Goal: Transaction & Acquisition: Obtain resource

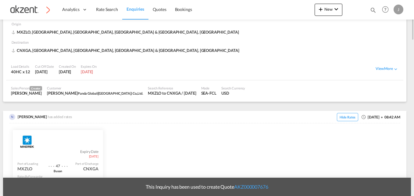
scroll to position [183, 0]
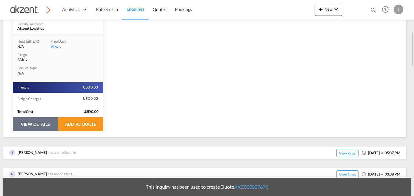
click at [42, 125] on button "VIEW DETAILS" at bounding box center [35, 124] width 45 height 14
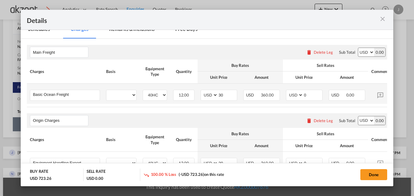
scroll to position [91, 0]
select select "per equipment"
select select "per_hbl"
click at [310, 96] on input "0" at bounding box center [312, 94] width 19 height 9
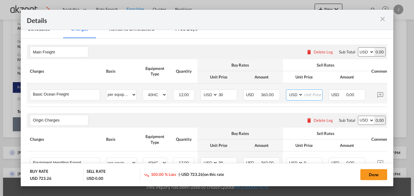
click at [310, 96] on input "Port of ..." at bounding box center [312, 94] width 19 height 9
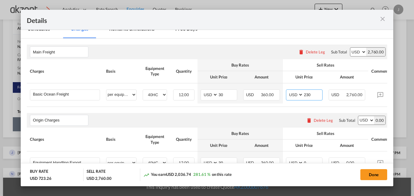
type input "230"
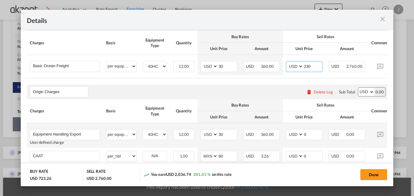
scroll to position [152, 0]
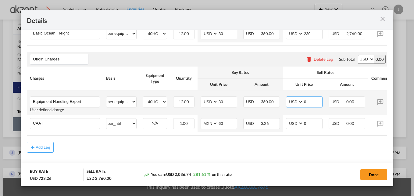
click at [311, 106] on input "0" at bounding box center [312, 101] width 19 height 9
type input "3"
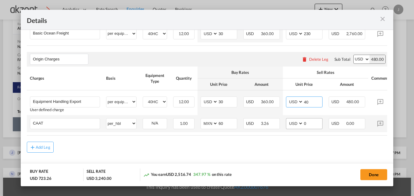
type input "40"
click at [308, 126] on input "0" at bounding box center [312, 122] width 19 height 9
type input "35"
click at [305, 142] on rate-modification "Main Freight Please enter leg name Leg Name Already Exists Delete Leg Sub Total…" at bounding box center [207, 64] width 360 height 175
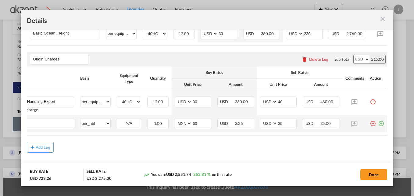
click at [378, 124] on md-icon "icon-plus-circle-outline green-400-fg" at bounding box center [381, 121] width 6 height 6
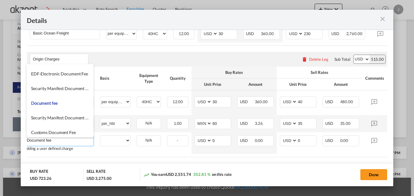
scroll to position [0, 0]
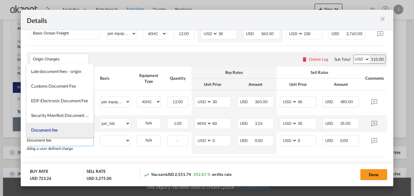
type input "Document fee"
click at [58, 131] on li "Document fee" at bounding box center [60, 129] width 67 height 15
select select "per B/L"
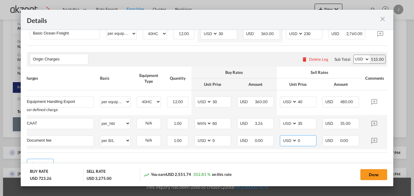
click at [310, 144] on input "0" at bounding box center [306, 139] width 19 height 9
type input "80"
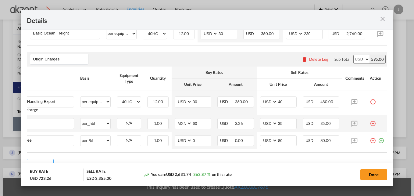
drag, startPoint x: 353, startPoint y: 156, endPoint x: 382, endPoint y: 153, distance: 28.8
click at [382, 153] on rate-modification "Main Freight Please enter leg name Leg Name Already Exists Delete Leg Sub Total…" at bounding box center [207, 73] width 360 height 192
drag, startPoint x: 382, startPoint y: 153, endPoint x: 362, endPoint y: 144, distance: 21.9
click at [380, 141] on td "Port of ..." at bounding box center [377, 140] width 20 height 17
click at [378, 141] on md-icon "icon-plus-circle-outline green-400-fg" at bounding box center [381, 138] width 6 height 6
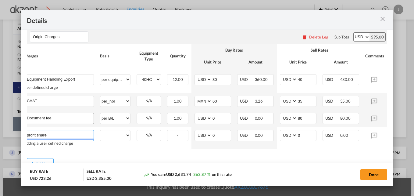
scroll to position [183, 0]
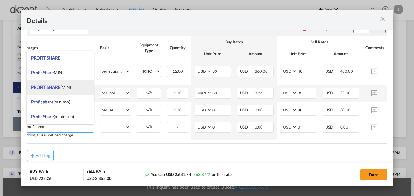
click at [74, 87] on li "PROFIT SHARE (MIN)" at bounding box center [60, 87] width 67 height 15
type input "PROFIT SHARE (MIN)"
select select "per container"
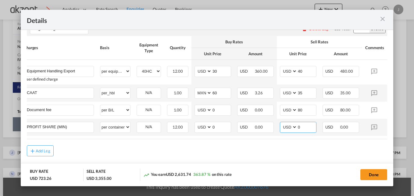
click at [307, 129] on input "0" at bounding box center [306, 126] width 19 height 9
type input "5"
type input "60"
click at [277, 163] on md-dialog-actions "BUY RATE USD 723.26 SELL RATE USD 4,075.00 You earn USD 3,351.74 463.42 % on th…" at bounding box center [207, 174] width 372 height 23
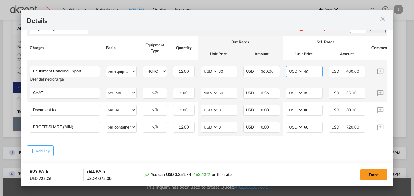
click at [311, 73] on input "40" at bounding box center [312, 70] width 19 height 9
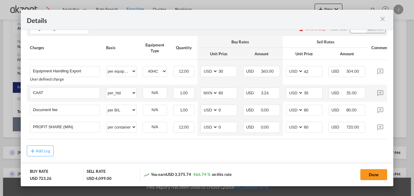
click at [300, 156] on div "Add Leg" at bounding box center [207, 150] width 360 height 11
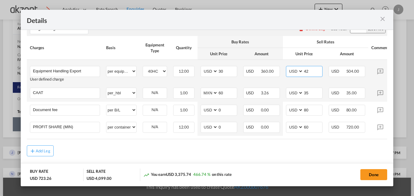
click at [312, 72] on input "42" at bounding box center [312, 70] width 19 height 9
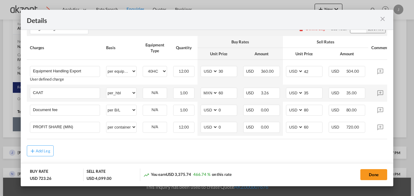
click at [272, 169] on div "Done" at bounding box center [326, 174] width 122 height 12
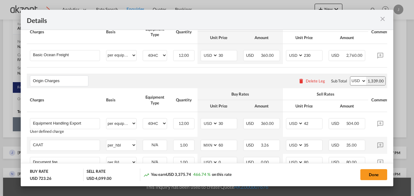
scroll to position [161, 0]
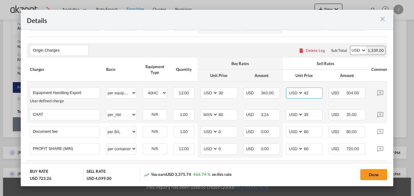
click at [309, 97] on input "42" at bounding box center [312, 92] width 19 height 9
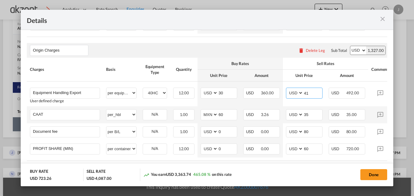
type input "41"
click at [318, 179] on div "Done" at bounding box center [326, 174] width 122 height 12
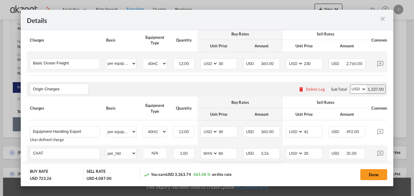
scroll to position [131, 0]
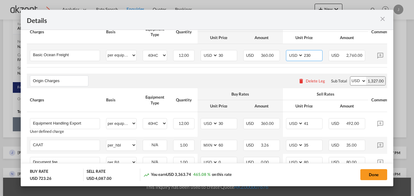
click at [315, 57] on input "230" at bounding box center [312, 54] width 19 height 9
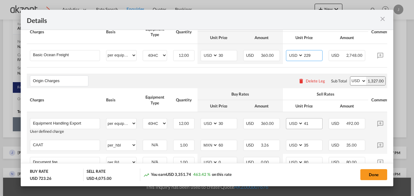
type input "229"
click at [311, 123] on input "41" at bounding box center [312, 122] width 19 height 9
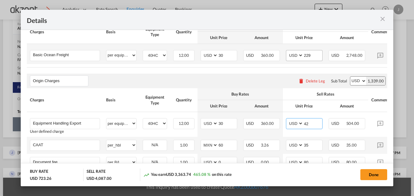
type input "42"
click at [317, 55] on input "229" at bounding box center [312, 54] width 19 height 9
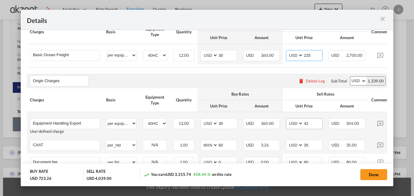
type input "225"
click at [314, 127] on input "42" at bounding box center [312, 122] width 19 height 9
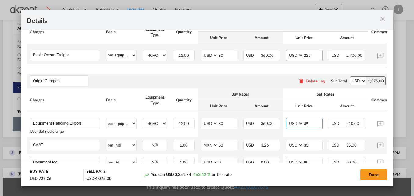
type input "45"
click at [310, 53] on input "225" at bounding box center [312, 54] width 19 height 9
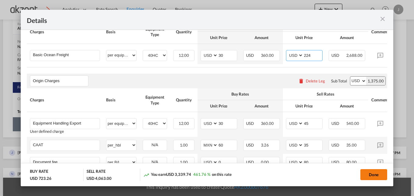
type input "224"
click at [365, 174] on button "Done" at bounding box center [373, 174] width 27 height 11
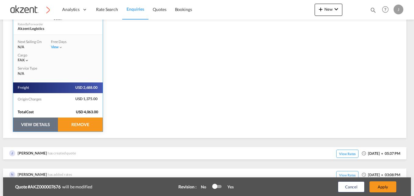
scroll to position [183, 0]
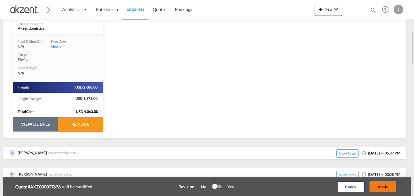
click at [376, 186] on button "Apply" at bounding box center [382, 186] width 27 height 11
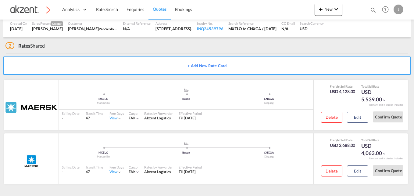
scroll to position [80, 0]
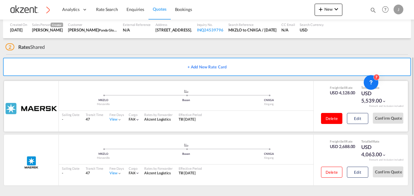
click at [334, 120] on button "Delete" at bounding box center [331, 118] width 21 height 11
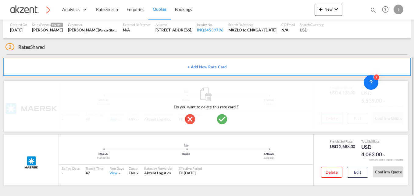
click at [219, 115] on md-icon "icon-checkbox-marked-circle" at bounding box center [222, 119] width 12 height 12
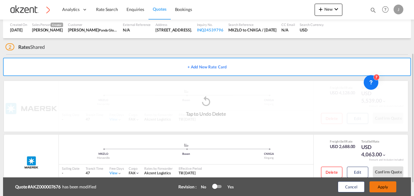
click at [389, 187] on button "Apply" at bounding box center [382, 186] width 27 height 11
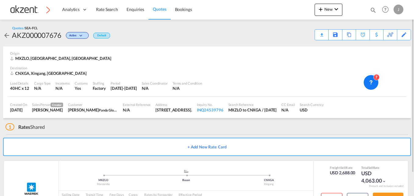
scroll to position [26, 0]
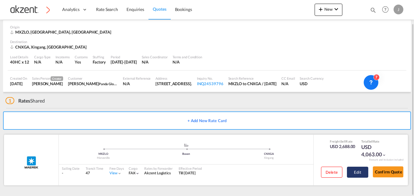
click at [358, 174] on button "Edit" at bounding box center [357, 171] width 21 height 11
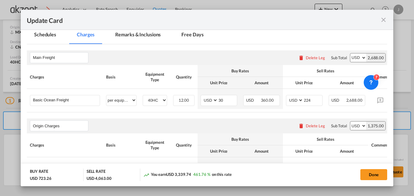
scroll to position [152, 0]
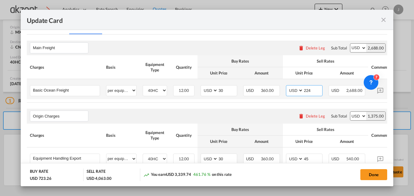
click at [317, 91] on input "224" at bounding box center [312, 89] width 19 height 9
click at [342, 105] on rate-modification "Main Freight Please enter leg name Leg Name Already Exists Delete Leg Sub Total…" at bounding box center [207, 138] width 360 height 209
click at [313, 89] on input "222" at bounding box center [312, 89] width 19 height 9
type input "221"
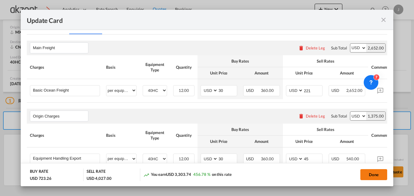
click at [371, 172] on button "Done" at bounding box center [373, 174] width 27 height 11
type input "[DATE]"
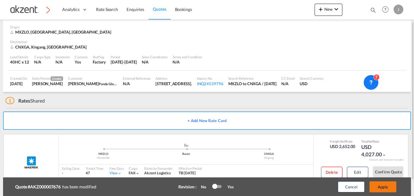
click at [378, 186] on button "Apply" at bounding box center [382, 186] width 27 height 11
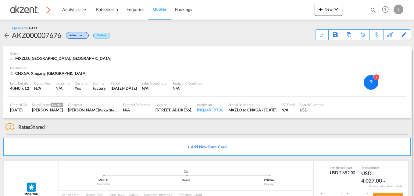
scroll to position [26, 0]
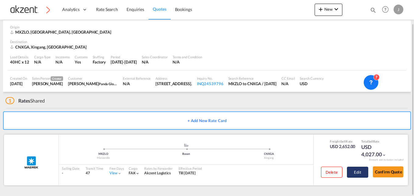
click at [357, 176] on button "Edit" at bounding box center [357, 171] width 21 height 11
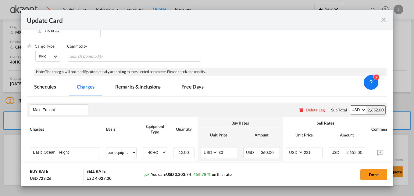
scroll to position [91, 0]
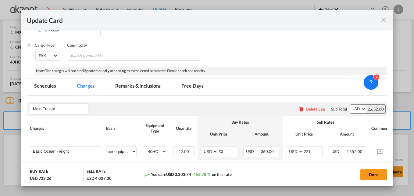
click at [147, 87] on md-tab-item "Remarks & Inclusions" at bounding box center [138, 86] width 60 height 17
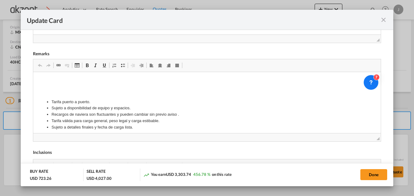
scroll to position [274, 0]
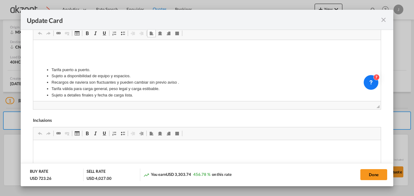
drag, startPoint x: 131, startPoint y: 96, endPoint x: 59, endPoint y: 73, distance: 75.4
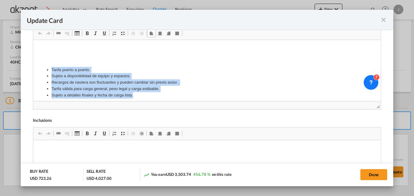
drag, startPoint x: 49, startPoint y: 68, endPoint x: 140, endPoint y: 95, distance: 95.2
click at [140, 95] on body "Tarifa puerto a puerto. Sujeto a disponibilidad de equipo y espacios. Recargos …" at bounding box center [206, 82] width 335 height 73
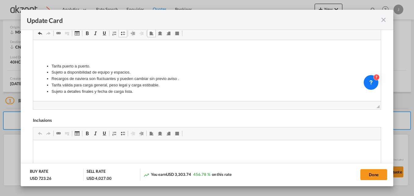
scroll to position [0, 0]
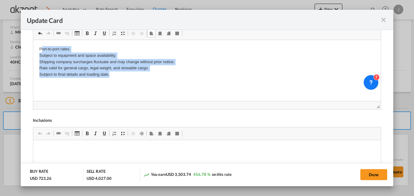
drag, startPoint x: 114, startPoint y: 75, endPoint x: 42, endPoint y: 44, distance: 78.7
click at [42, 44] on html "Port-to-port rates. Subject to equipment and space availability. Shipping compa…" at bounding box center [206, 77] width 347 height 75
click at [123, 75] on p "Port-to-port rates. Subject to equipment and space availability. Shipping compa…" at bounding box center [206, 62] width 335 height 32
drag, startPoint x: 60, startPoint y: 63, endPoint x: 18, endPoint y: 46, distance: 45.8
click at [33, 46] on html "Port-to-port rates. Subject to equipment and space availability. Shipping compa…" at bounding box center [206, 77] width 347 height 75
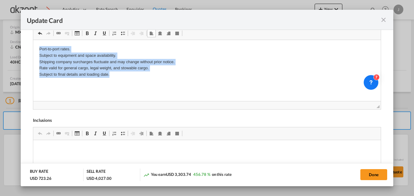
click at [121, 35] on span "Update Card Port ..." at bounding box center [122, 33] width 5 height 5
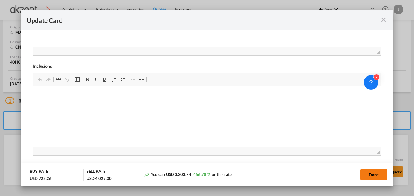
click at [374, 173] on button "Done" at bounding box center [373, 174] width 27 height 11
type input "[DATE]"
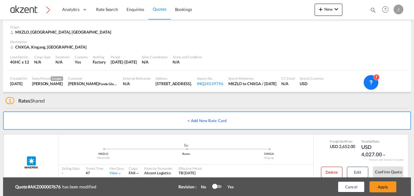
scroll to position [143, 0]
click at [379, 189] on button "Apply" at bounding box center [382, 186] width 27 height 11
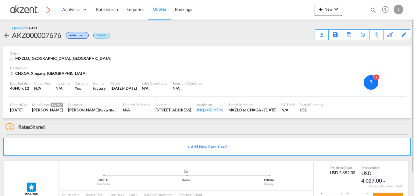
click at [314, 34] on div "Quotes / SEA-FCL AKZ000007676 Active Default Download Quote Save As Template Co…" at bounding box center [207, 33] width 408 height 15
click at [318, 37] on div "Download Quote" at bounding box center [309, 35] width 31 height 10
click at [404, 32] on div "Edit" at bounding box center [403, 35] width 7 height 10
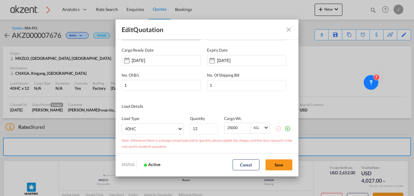
scroll to position [0, 0]
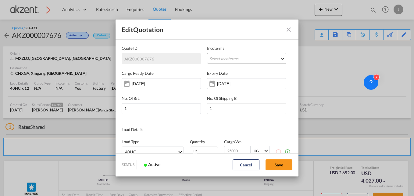
click at [221, 57] on md-select "Select Incoterms FAS - export Free Alongside Ship FAS - import Free Alongside S…" at bounding box center [246, 58] width 79 height 11
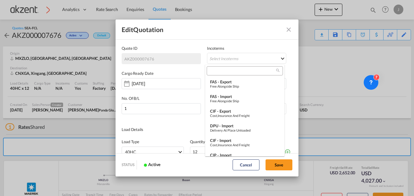
click at [229, 71] on input "search" at bounding box center [242, 70] width 68 height 5
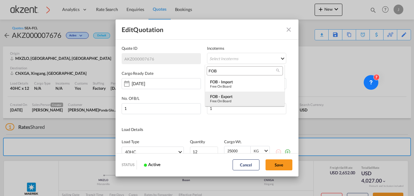
type input "FOB"
click at [240, 99] on div "Free on Board" at bounding box center [244, 101] width 69 height 4
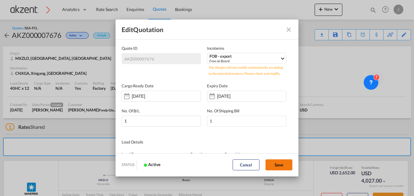
click at [282, 163] on button "Save" at bounding box center [278, 164] width 27 height 11
type input "[DATE]"
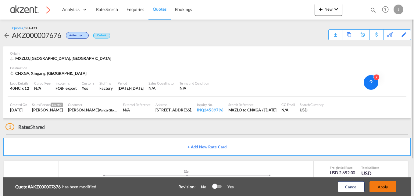
click at [381, 187] on button "Apply" at bounding box center [382, 186] width 27 height 11
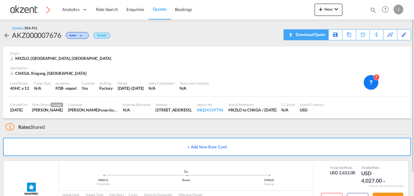
click at [319, 33] on div "Download Quote" at bounding box center [309, 35] width 31 height 10
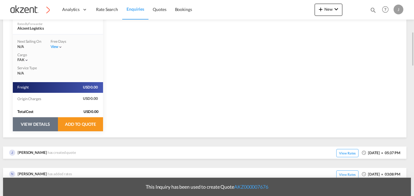
scroll to position [61, 0]
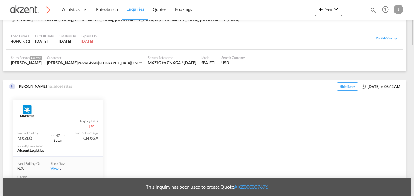
click at [137, 6] on span "Enquiries" at bounding box center [135, 9] width 18 height 6
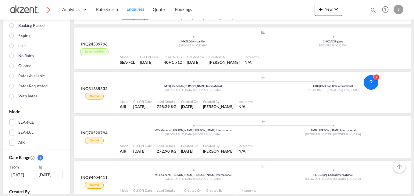
scroll to position [91, 0]
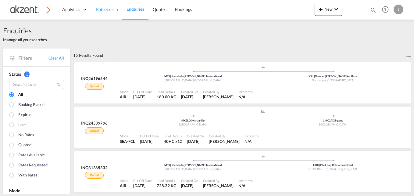
click at [101, 9] on span "Rate Search" at bounding box center [107, 9] width 22 height 5
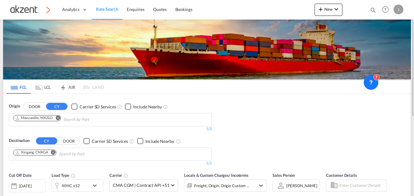
click at [62, 86] on md-icon "icon-airplane" at bounding box center [62, 85] width 7 height 5
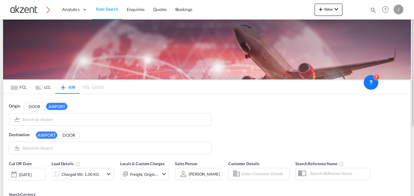
type input "Licenciado Benito Juarez International, Mexico City, MEX"
type input "Coronel Enrique Soto Cano Air Base, Comayagua, XPL"
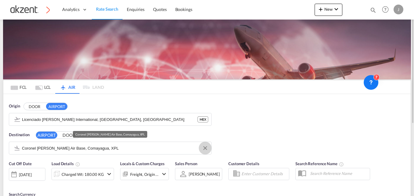
click at [204, 148] on button "Clear Input" at bounding box center [205, 147] width 9 height 9
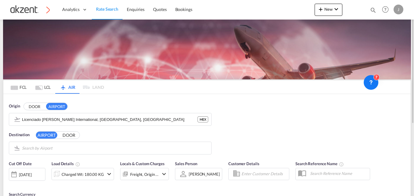
click at [78, 102] on body "Analytics Dashboard Rate Search Enquiries Quotes Bookings" at bounding box center [207, 98] width 414 height 196
click at [25, 88] on md-tab-item "FCL" at bounding box center [18, 86] width 24 height 13
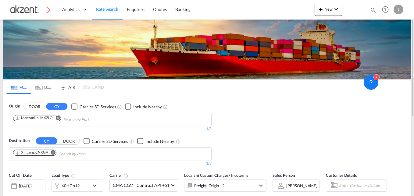
click at [17, 87] on md-icon "Use the left and right arrow keys to navigate between tabs" at bounding box center [14, 87] width 7 height 5
click at [52, 152] on md-icon "Remove" at bounding box center [53, 152] width 5 height 5
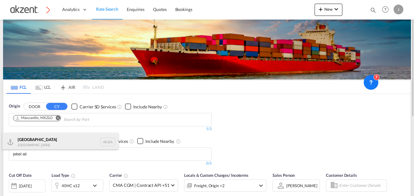
type input "jebel ali"
click at [104, 140] on div "Jebel Ali United Arab Emirates AEJEA" at bounding box center [60, 142] width 116 height 18
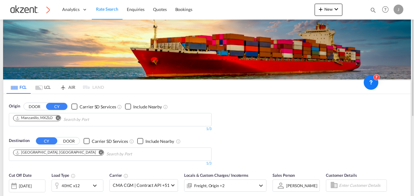
scroll to position [61, 0]
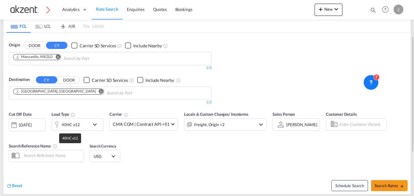
click at [74, 123] on div "40HC x12" at bounding box center [71, 124] width 18 height 9
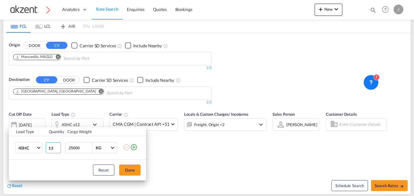
click at [55, 146] on input "13" at bounding box center [53, 147] width 15 height 11
type input "1"
click at [60, 155] on td at bounding box center [54, 147] width 19 height 23
click at [54, 147] on input "number" at bounding box center [53, 147] width 15 height 11
type input "1"
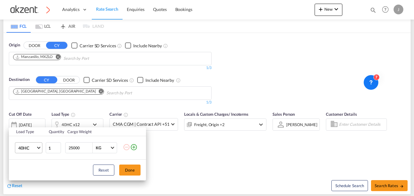
click at [36, 147] on span "40HC" at bounding box center [27, 148] width 18 height 6
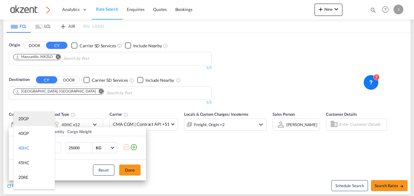
click at [32, 120] on md-option "20GP" at bounding box center [33, 118] width 41 height 15
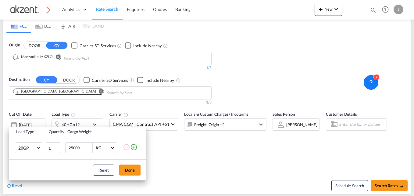
click at [80, 148] on input "25000" at bounding box center [80, 147] width 24 height 10
type input "2"
type input "15000"
click at [128, 168] on button "Done" at bounding box center [129, 169] width 21 height 11
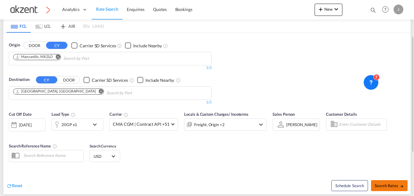
click at [387, 184] on span "Search Rates" at bounding box center [388, 185] width 29 height 5
type input "MXZLO to AEJEA / 23 Sep 2025"
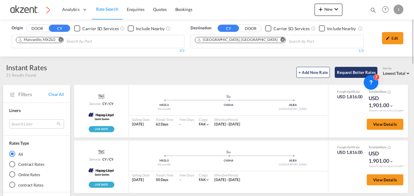
click at [346, 71] on button "Request Better Rates" at bounding box center [356, 72] width 43 height 11
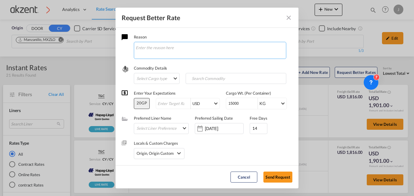
click at [210, 51] on textarea "Request Better Rate ..." at bounding box center [210, 50] width 152 height 17
paste textarea "Origin Destination POD Ready Date No. of Containers Order Ref Transit Time Ship…"
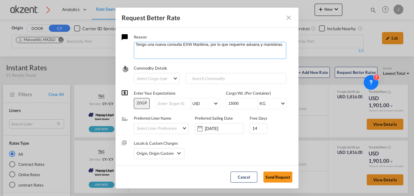
scroll to position [0, 0]
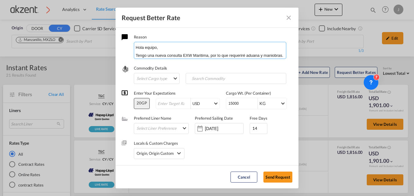
click at [265, 56] on textarea "Hola equipo, Tengo una nueva consulta EXW Maritima, por lo que requeriré aduana…" at bounding box center [210, 50] width 152 height 17
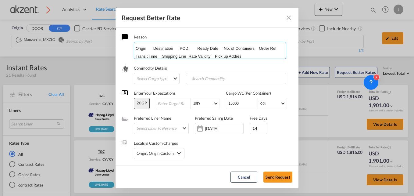
click at [139, 52] on textarea "Hola equipo, Tengo una nueva consulta EXW Maritima, por lo que requeriré aduana…" at bounding box center [210, 50] width 152 height 17
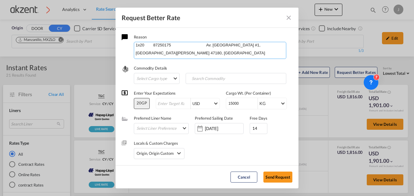
scroll to position [50, 0]
click at [157, 53] on textarea "Hola equipo, Tengo una nueva consulta EXW Maritima, por lo que requeriré aduana…" at bounding box center [210, 50] width 152 height 17
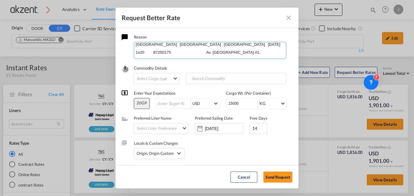
scroll to position [27, 0]
click at [146, 45] on textarea "Hola equipo, Tengo una nueva consulta EXW Maritima, por lo que requeriré aduana…" at bounding box center [210, 50] width 152 height 17
click at [191, 45] on textarea "Hola equipo, Tengo una nueva consulta EXW Maritima, por lo que requeriré aduana…" at bounding box center [210, 50] width 152 height 17
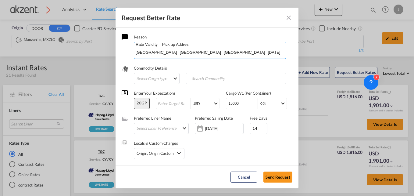
click at [208, 44] on textarea "Hola equipo, Tengo una nueva consulta EXW Maritima, por lo que requeriré aduana…" at bounding box center [210, 50] width 152 height 17
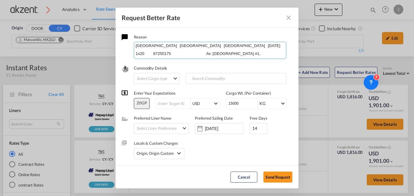
drag, startPoint x: 182, startPoint y: 52, endPoint x: 135, endPoint y: 47, distance: 47.5
click at [135, 47] on textarea "Hola equipo, Tengo una nueva consulta EXW Maritima, por lo que requeriré aduana…" at bounding box center [210, 50] width 152 height 17
click at [181, 54] on textarea "Hola equipo, Tengo una nueva consulta EXW Maritima, por lo que requeriré aduana…" at bounding box center [210, 50] width 152 height 17
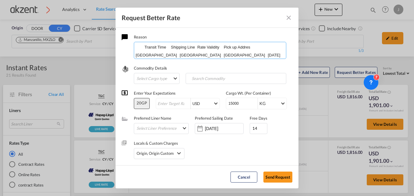
scroll to position [0, 0]
drag, startPoint x: 180, startPoint y: 52, endPoint x: 172, endPoint y: 48, distance: 9.8
click at [172, 48] on textarea "Hola equipo, Tengo una nueva consulta EXW Maritima, por lo que requeriré aduana…" at bounding box center [210, 50] width 152 height 17
click at [197, 50] on textarea "Hola equipo, Tengo una nueva consulta EXW Maritima, por lo que requeriré aduana…" at bounding box center [210, 50] width 152 height 17
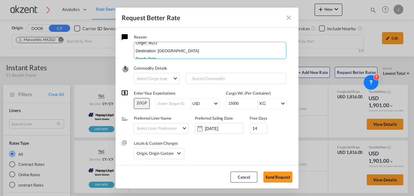
scroll to position [30, 0]
click at [185, 48] on textarea "Hola equipo, Tengo una nueva consulta EXW Maritima, por lo que requeriré aduana…" at bounding box center [210, 50] width 152 height 17
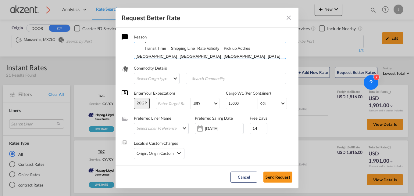
click at [190, 56] on textarea "Hola equipo, Tengo una nueva consulta EXW Maritima, por lo que requeriré aduana…" at bounding box center [210, 50] width 152 height 17
click at [183, 48] on textarea "Hola equipo, Tengo una nueva consulta EXW Maritima, por lo que requeriré aduana…" at bounding box center [210, 50] width 152 height 17
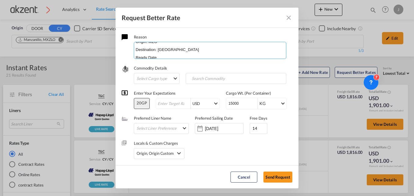
drag, startPoint x: 217, startPoint y: 48, endPoint x: 206, endPoint y: 51, distance: 12.1
click at [206, 51] on textarea "Hola equipo, Tengo una nueva consulta EXW Maritima, por lo que requeriré aduana…" at bounding box center [210, 50] width 152 height 17
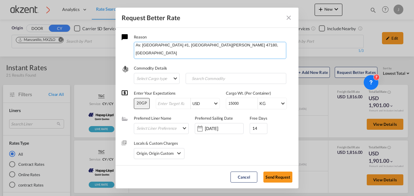
click at [216, 46] on textarea "Hola equipo, Tengo una nueva consulta EXW Maritima, por lo que requeriré aduana…" at bounding box center [210, 50] width 152 height 17
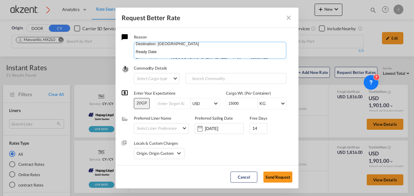
scroll to position [58, 0]
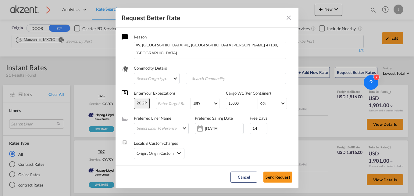
click at [246, 41] on div "Reason Hola equipo, Tengo una nueva consulta EXW Maritima, por lo que requeriré…" at bounding box center [213, 46] width 158 height 25
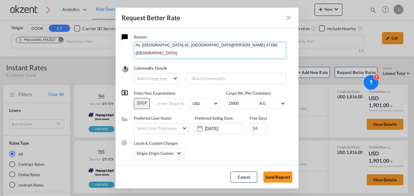
click at [242, 45] on textarea "Hola equipo, Tengo una nueva consulta EXW Maritima, por lo que requeriré aduana…" at bounding box center [210, 50] width 152 height 17
click at [191, 45] on textarea "Hola equipo, Tengo una nueva consulta EXW Maritima, por lo que requeriré aduana…" at bounding box center [210, 50] width 152 height 17
click at [180, 52] on textarea "Hola equipo, Tengo una nueva consulta EXW Maritima, por lo que requeriré aduana…" at bounding box center [210, 50] width 152 height 17
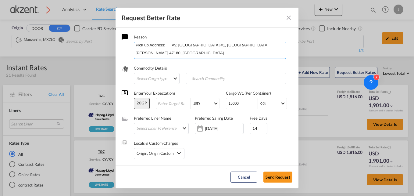
click at [179, 44] on textarea "Hola equipo, Tengo una nueva consulta EXW Maritima, por lo que requeriré aduana…" at bounding box center [210, 50] width 152 height 17
type textarea "Hola equipo, Tengo una nueva consulta EXW Maritima, por lo que requeriré aduana…"
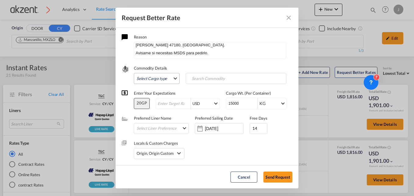
click at [159, 83] on md-select "Select Cargo type FAK GCR GDSM General Cargo Hazardous Cargo Ambient Foodstuff …" at bounding box center [157, 78] width 46 height 11
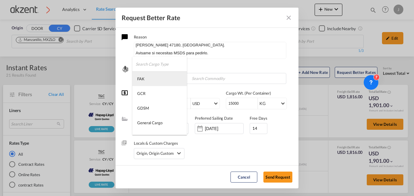
click at [154, 82] on md-option "FAK" at bounding box center [159, 78] width 55 height 15
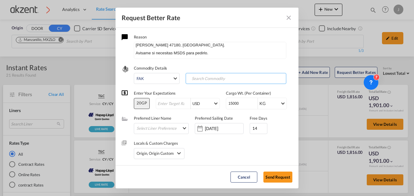
click at [211, 75] on input "Search Commodity" at bounding box center [217, 79] width 60 height 10
type input "tekila"
click at [204, 79] on md-icon "Remove tekila" at bounding box center [203, 77] width 7 height 7
paste input "Alcoholic Beverages"
type input "Alcoholic Beverages"
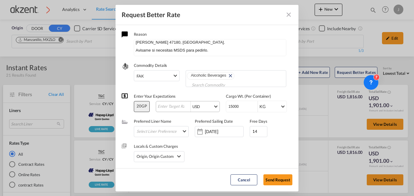
click at [167, 109] on div "USD AED AFN ALL AMD ANG AOA ARS AUD AWG AZN BAM BBD BDT BGN BHD BIF BMD BND BOB…" at bounding box center [188, 106] width 64 height 11
click at [169, 105] on input "Request Better Rate ..." at bounding box center [174, 106] width 34 height 5
type input "1"
click at [204, 145] on div "Locals & Custom Charges Origin, Origin Custom Origin Charges Origin Customs Cle…" at bounding box center [207, 149] width 171 height 25
click at [217, 131] on input "[DATE]" at bounding box center [224, 131] width 38 height 5
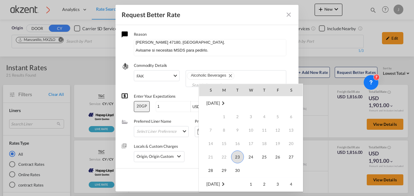
click at [237, 157] on span "23" at bounding box center [237, 156] width 13 height 13
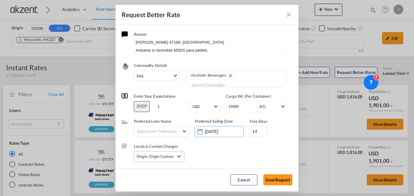
click at [179, 156] on md-icon "icon-chevron-down" at bounding box center [178, 155] width 7 height 7
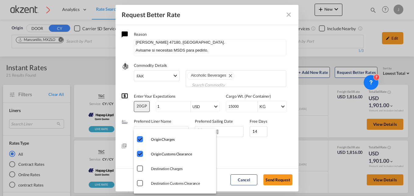
click at [235, 145] on md-backdrop at bounding box center [207, 98] width 414 height 196
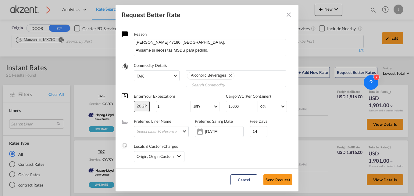
click at [210, 151] on div "Locals & Custom Charges Origin, Origin Custom" at bounding box center [207, 149] width 171 height 25
click at [277, 179] on button "Send Request" at bounding box center [277, 179] width 29 height 11
type input "[DATE]"
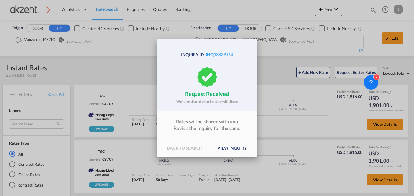
click at [219, 143] on p "view inquiry" at bounding box center [232, 147] width 44 height 17
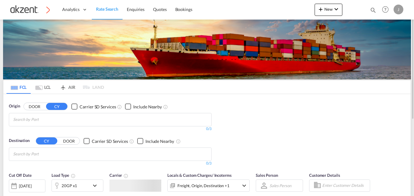
click at [73, 86] on md-tab-item "AIR" at bounding box center [67, 86] width 24 height 13
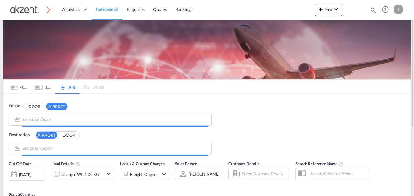
type input "Licenciado Benito Juarez International, Mexico City, MEX"
type input "Coronel Enrique Soto Cano Air Base, Comayagua, XPL"
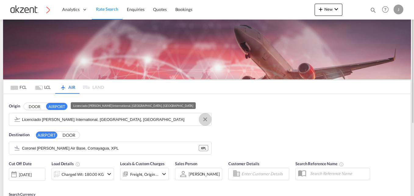
click at [203, 119] on md-icon "Clear Input" at bounding box center [205, 119] width 7 height 7
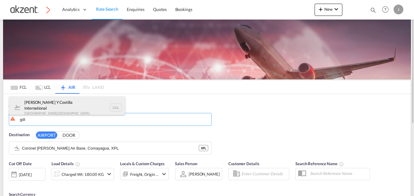
click at [114, 108] on div "Don Miguel Hidalgo Y Costilla International Guadalajara , Mexico GDL" at bounding box center [67, 107] width 116 height 22
type input "Don Miguel Hidalgo Y Costilla International, Guadalajara, GDL"
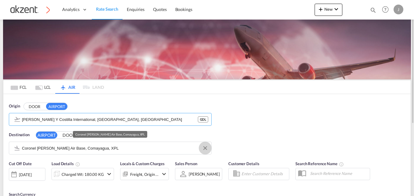
click at [205, 146] on md-icon "Clear Input" at bounding box center [205, 148] width 7 height 7
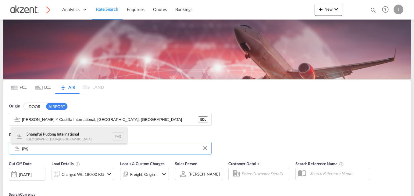
click at [112, 139] on div "Shanghai Pudong International Shanghai , China PVG" at bounding box center [69, 136] width 116 height 18
type input "Shanghai Pudong International, Shanghai, PVG"
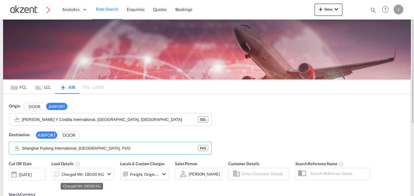
click at [81, 175] on div "Charged Wt: 180.00 KG" at bounding box center [83, 174] width 42 height 9
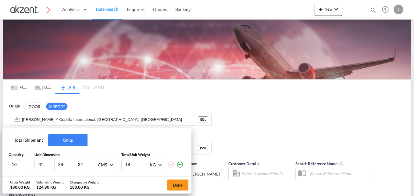
click at [49, 163] on input "61" at bounding box center [46, 163] width 16 height 5
type input "6"
type input "121"
click at [61, 163] on input "number" at bounding box center [66, 163] width 16 height 5
type input "81"
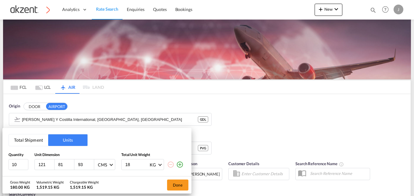
type input "93"
click at [21, 165] on input "10" at bounding box center [19, 164] width 20 height 11
type input "1"
type input "2"
click at [135, 164] on input "18" at bounding box center [137, 164] width 24 height 10
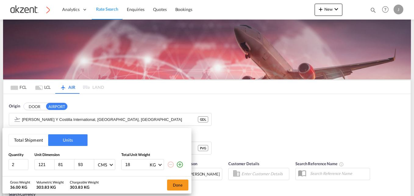
type input "1"
type input "163.75"
click at [175, 183] on button "Done" at bounding box center [177, 184] width 21 height 11
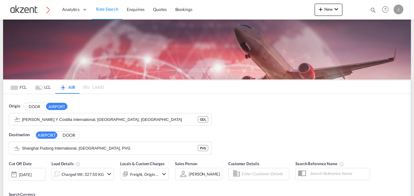
scroll to position [91, 0]
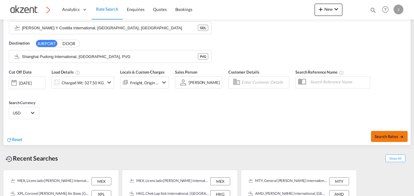
click at [379, 136] on span "Search Rates" at bounding box center [388, 136] width 29 height 5
type input "GDL to PVG / 23 Sep 2025"
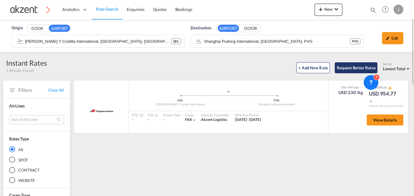
click at [340, 68] on button "Request Better Rates" at bounding box center [356, 67] width 43 height 11
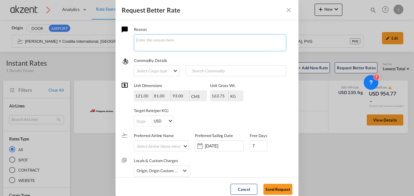
click at [181, 43] on textarea "Request Better Rate ..." at bounding box center [210, 42] width 152 height 17
paste textarea "Sensor （auto parts） HS：9031809090 Pick up address： Continental Automotive Guada…"
click at [181, 43] on textarea "Buenas equipo, me podrian apoyar con el siguiente EXW. por lo que les pedire ma…" at bounding box center [210, 42] width 152 height 17
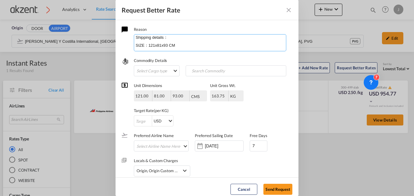
scroll to position [94, 0]
click at [149, 47] on textarea "Buenas equipo, me podrian apoyar con el siguiente EXW. por lo que les pedire ma…" at bounding box center [210, 42] width 152 height 17
click at [149, 44] on textarea "Buenas equipo, me podrian apoyar con el siguiente EXW. por lo que les pedire ma…" at bounding box center [210, 42] width 152 height 17
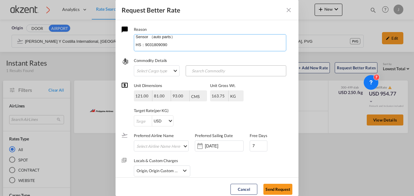
type textarea "Buenas equipo, me podrian apoyar con el siguiente EXW. por lo que les pedire ma…"
click at [197, 73] on input "Search Commodity" at bounding box center [217, 71] width 60 height 10
type input "sensor"
type input "s"
type input "autoparts"
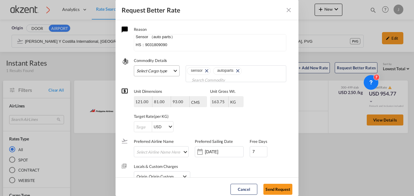
click at [155, 74] on md-select "Select Cargo type FAK GCR GDSM General Cargo Hazardous Cargo Ambient Foodstuff …" at bounding box center [157, 70] width 46 height 11
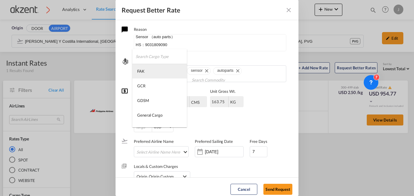
click at [147, 74] on md-option "FAK" at bounding box center [159, 71] width 55 height 15
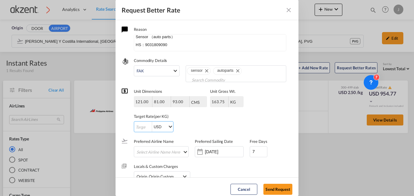
click at [140, 127] on input "Request Better Rate ..." at bounding box center [143, 126] width 18 height 11
type input "1"
click at [202, 133] on div ".a{fill:#aaa8ad;} Preferred Airline Name Select Airline Name Here AIR EXPRESS S…" at bounding box center [207, 144] width 171 height 25
click at [208, 151] on input "[DATE]" at bounding box center [224, 151] width 38 height 5
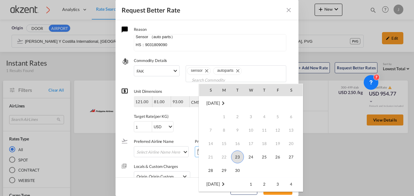
click at [238, 156] on span "23" at bounding box center [237, 156] width 13 height 13
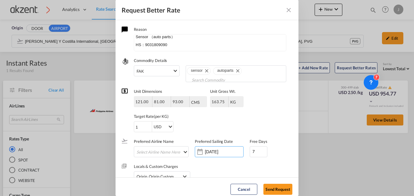
scroll to position [11, 0]
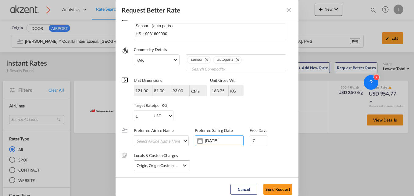
click at [185, 166] on md-icon "icon-chevron-down" at bounding box center [184, 164] width 7 height 7
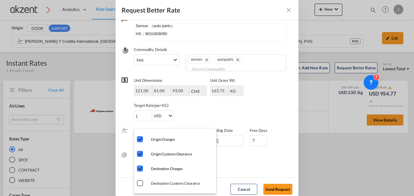
click at [254, 164] on md-backdrop at bounding box center [207, 98] width 414 height 196
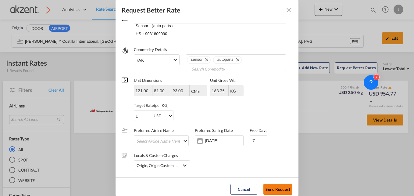
click at [276, 187] on button "Send Request" at bounding box center [277, 188] width 29 height 11
type input "[DATE]"
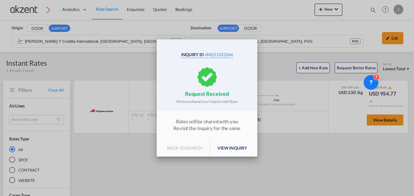
click at [221, 148] on p "view inquiry" at bounding box center [232, 147] width 44 height 17
